Goal: Task Accomplishment & Management: Manage account settings

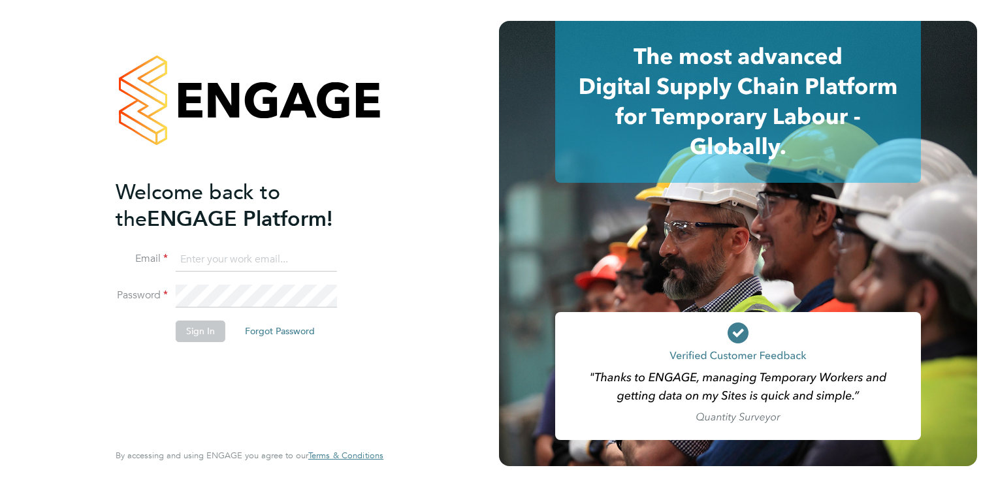
click at [219, 253] on input at bounding box center [256, 260] width 161 height 24
type input "natalie.gillbanks@torus.co.uk"
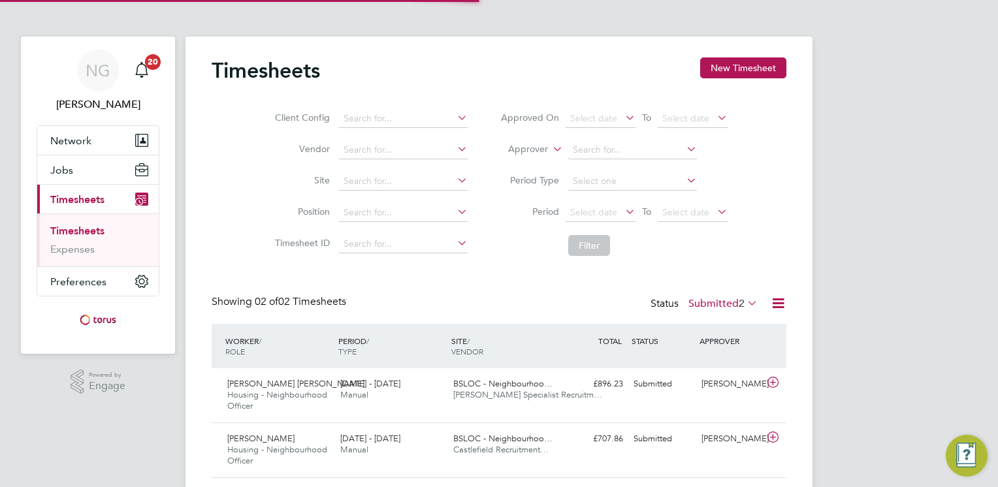
scroll to position [33, 114]
click at [773, 383] on icon at bounding box center [772, 382] width 16 height 10
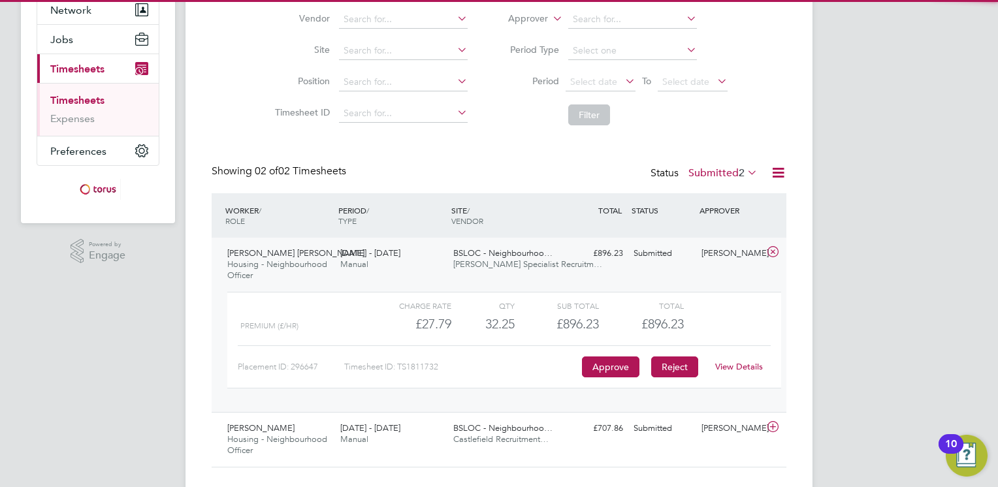
scroll to position [157, 0]
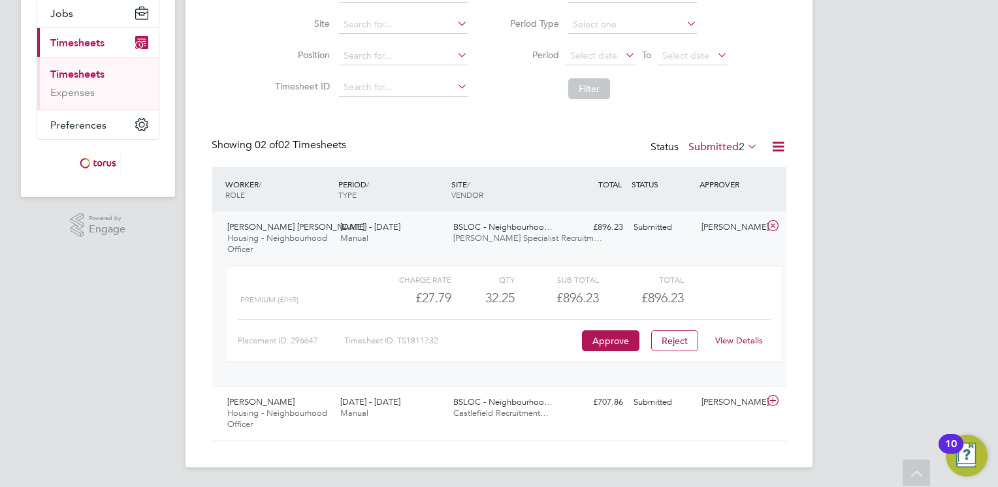
click at [734, 341] on link "View Details" at bounding box center [739, 340] width 48 height 11
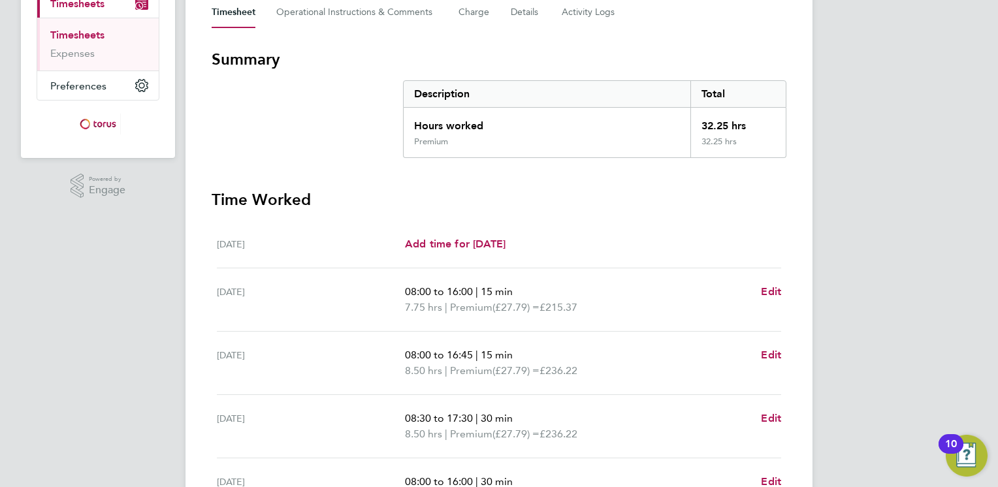
scroll to position [439, 0]
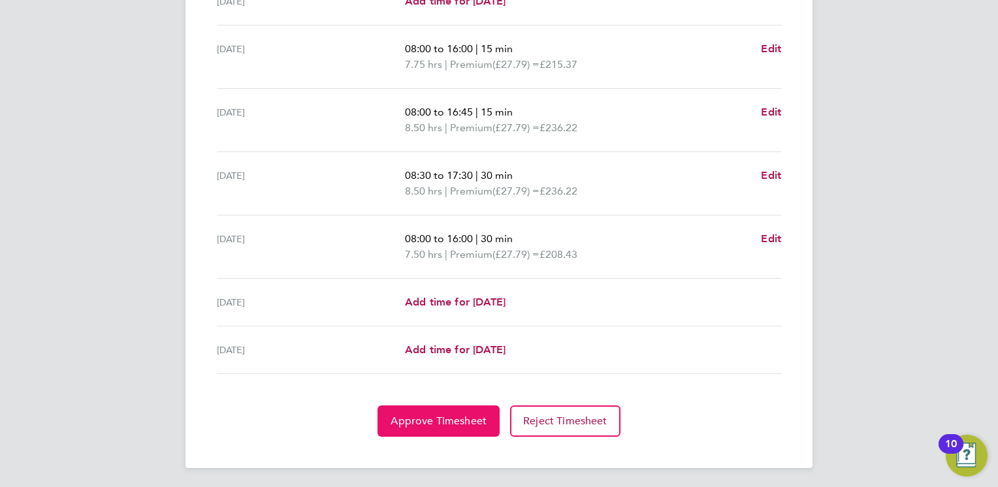
click at [450, 416] on span "Approve Timesheet" at bounding box center [438, 421] width 96 height 13
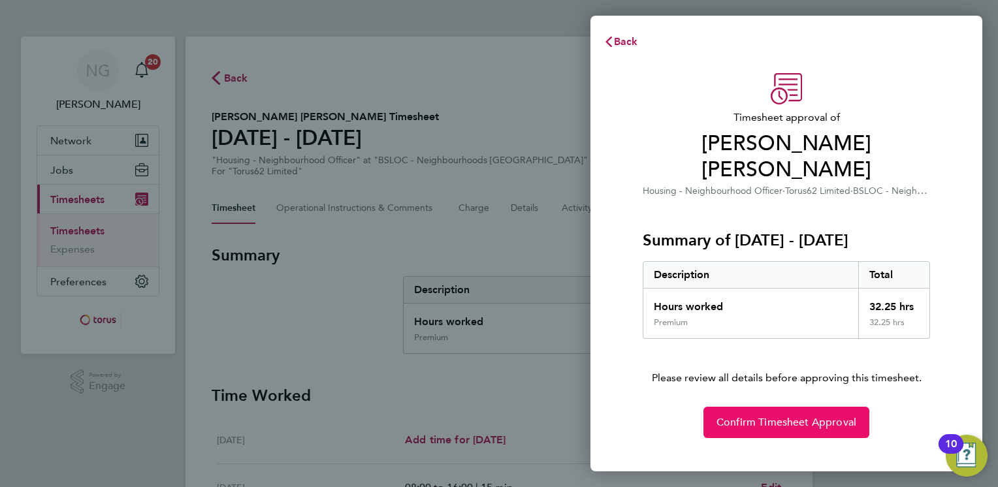
click at [746, 416] on span "Confirm Timesheet Approval" at bounding box center [786, 422] width 140 height 13
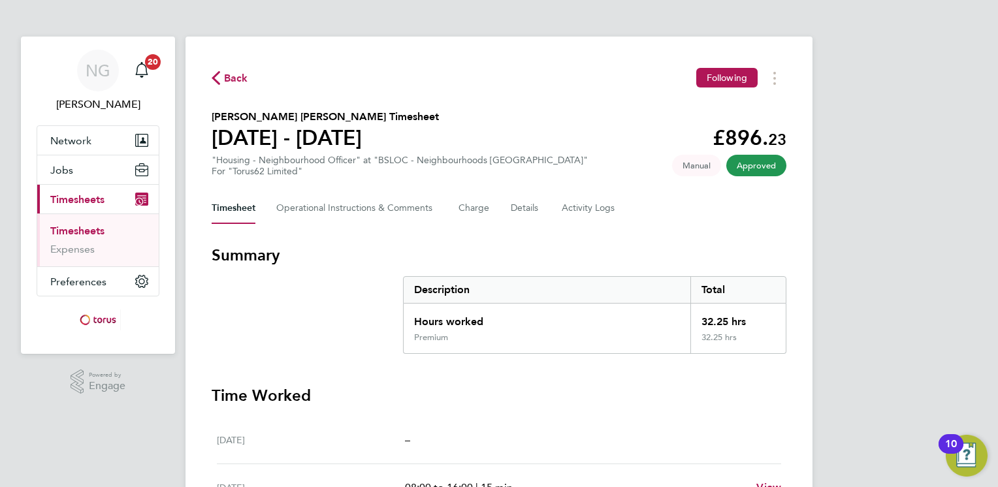
click at [224, 76] on span "Back" at bounding box center [236, 79] width 24 height 16
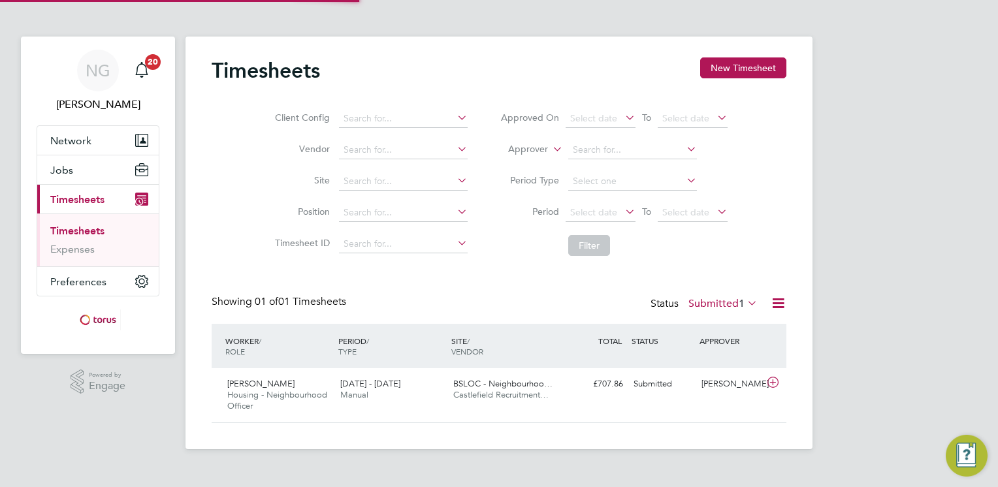
scroll to position [33, 114]
drag, startPoint x: 772, startPoint y: 380, endPoint x: 751, endPoint y: 393, distance: 24.1
click at [773, 380] on icon at bounding box center [772, 382] width 16 height 10
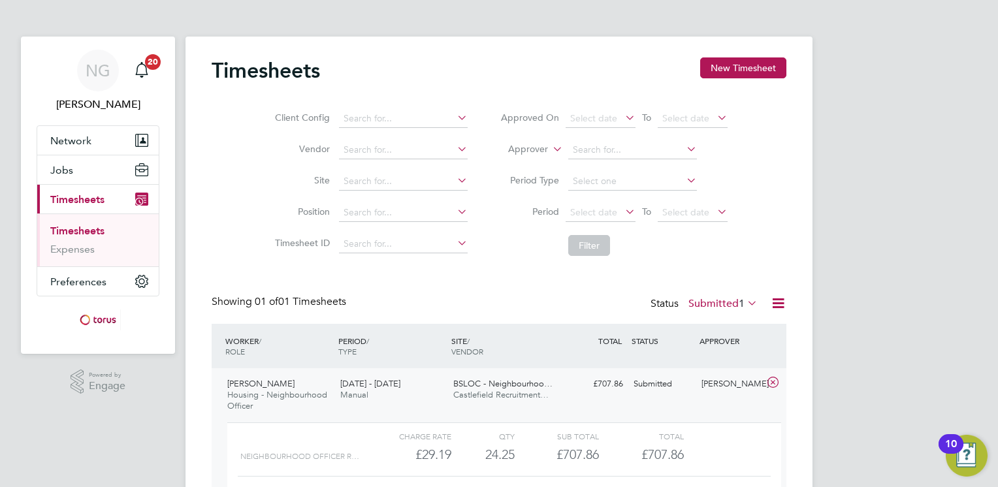
scroll to position [102, 0]
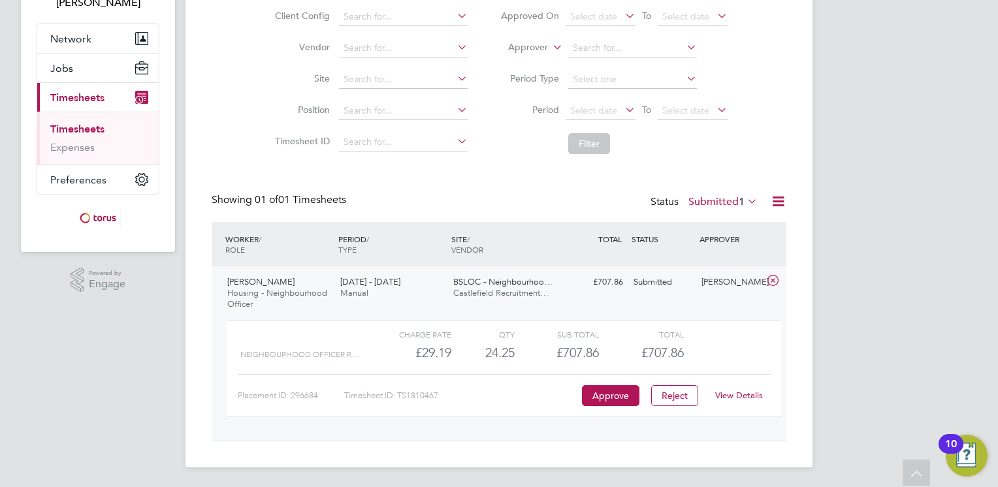
click at [741, 394] on link "View Details" at bounding box center [739, 395] width 48 height 11
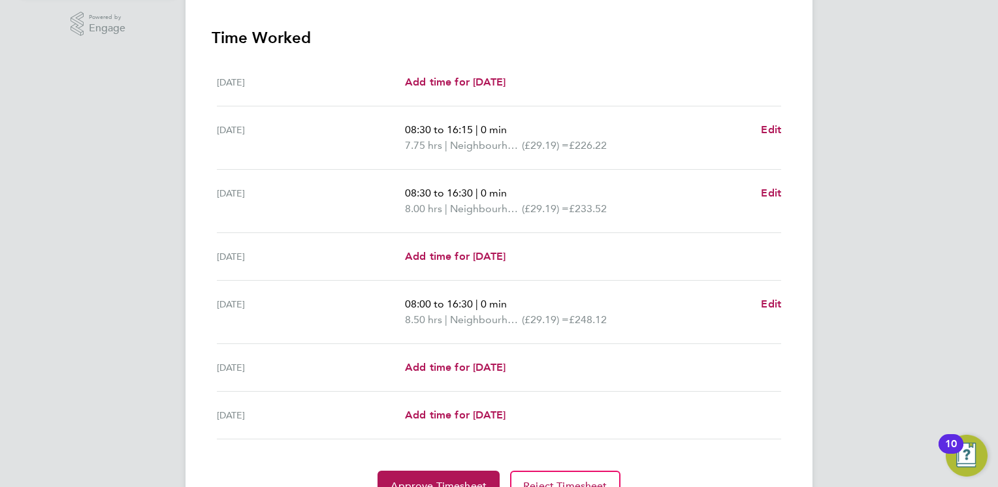
scroll to position [423, 0]
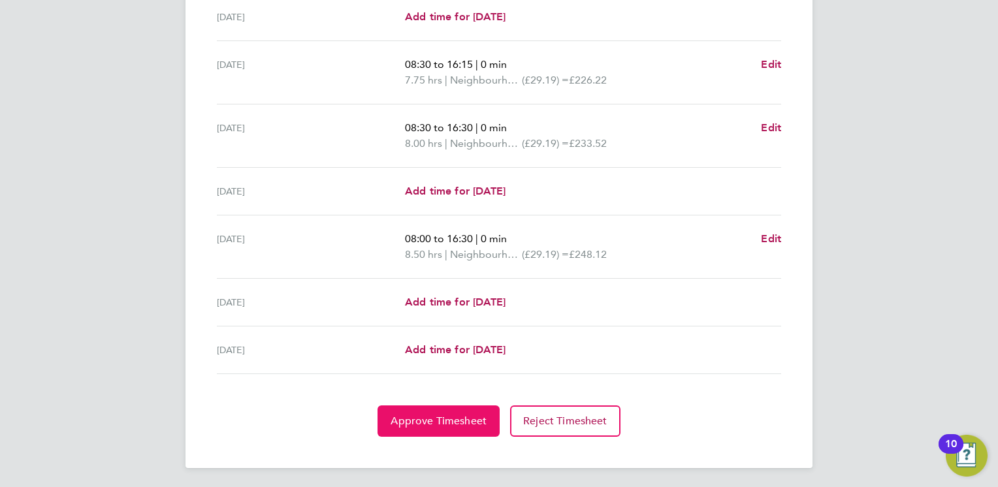
click at [435, 417] on span "Approve Timesheet" at bounding box center [438, 421] width 96 height 13
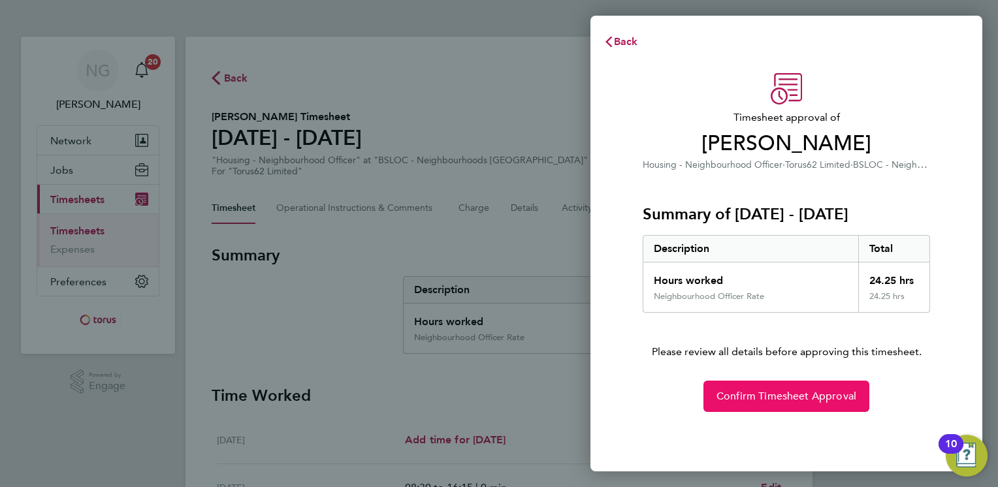
click at [757, 394] on span "Confirm Timesheet Approval" at bounding box center [786, 396] width 140 height 13
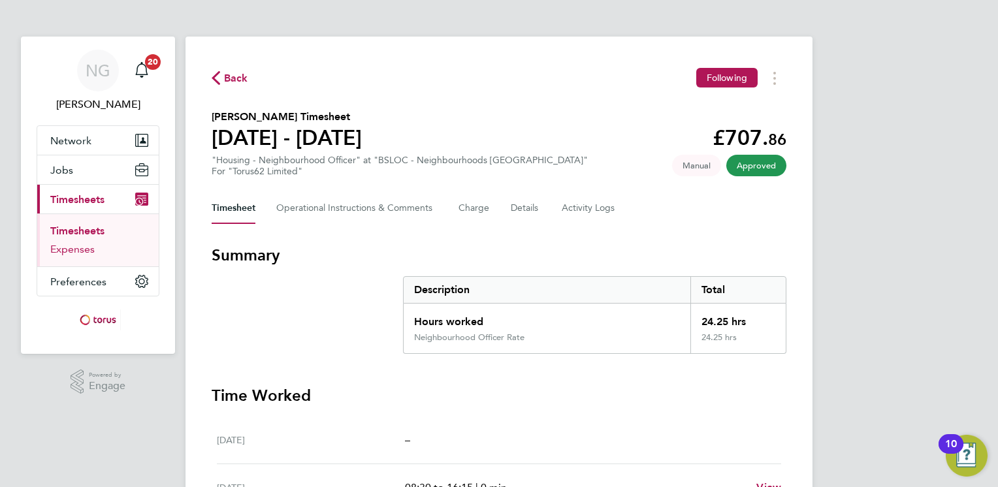
click at [90, 252] on link "Expenses" at bounding box center [72, 249] width 44 height 12
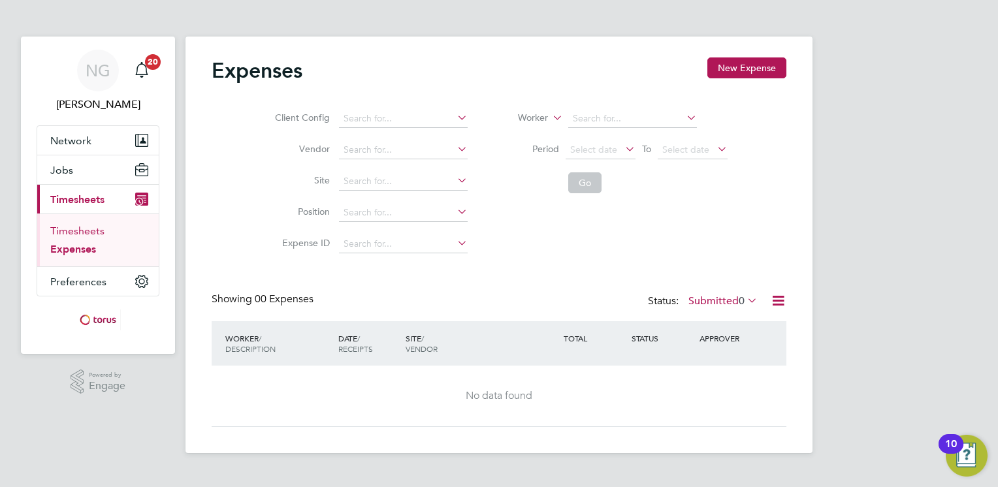
click at [89, 234] on link "Timesheets" at bounding box center [77, 231] width 54 height 12
